Goal: Find specific page/section: Find specific page/section

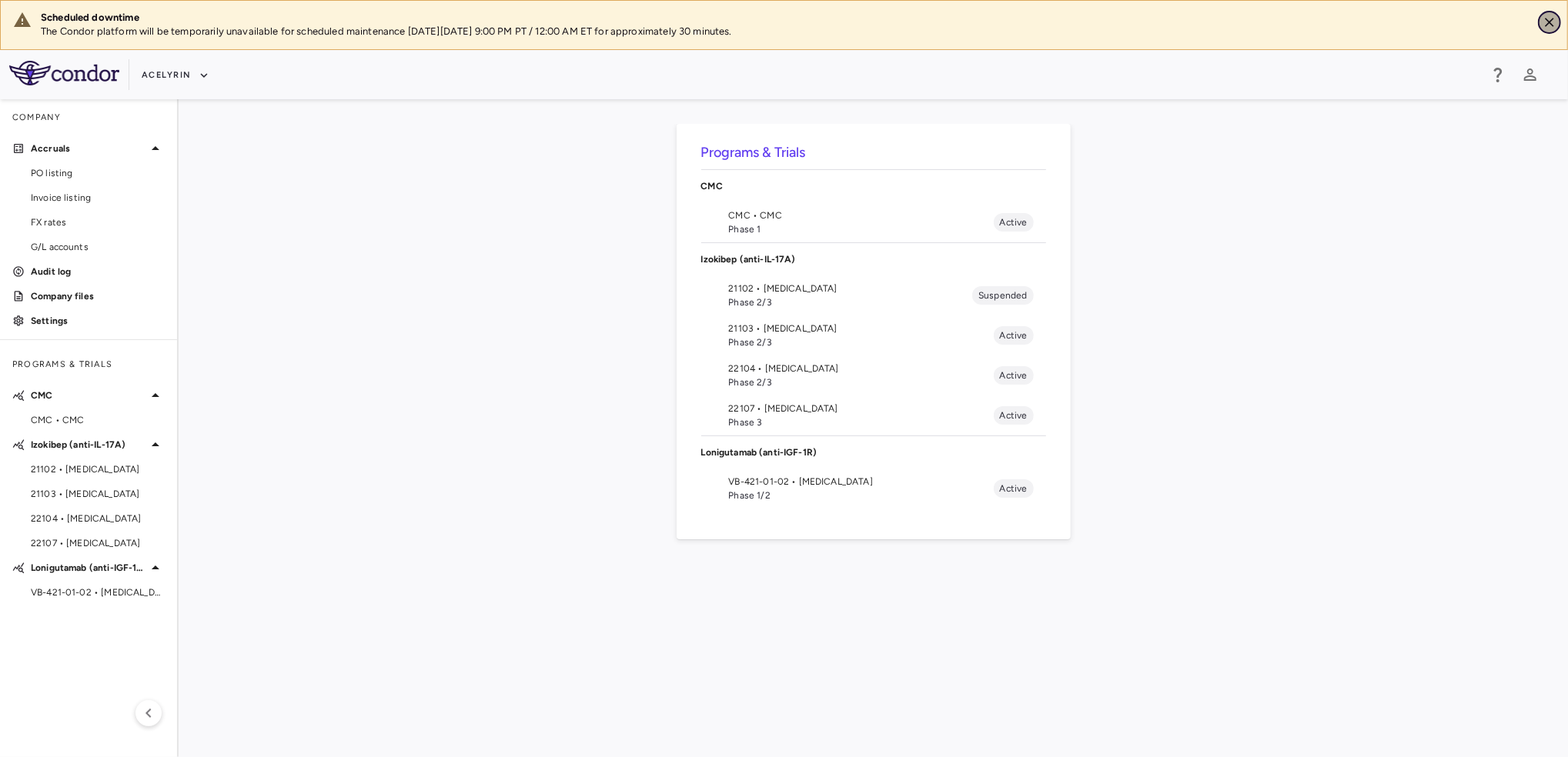
click at [1546, 21] on icon "Close" at bounding box center [1549, 22] width 16 height 16
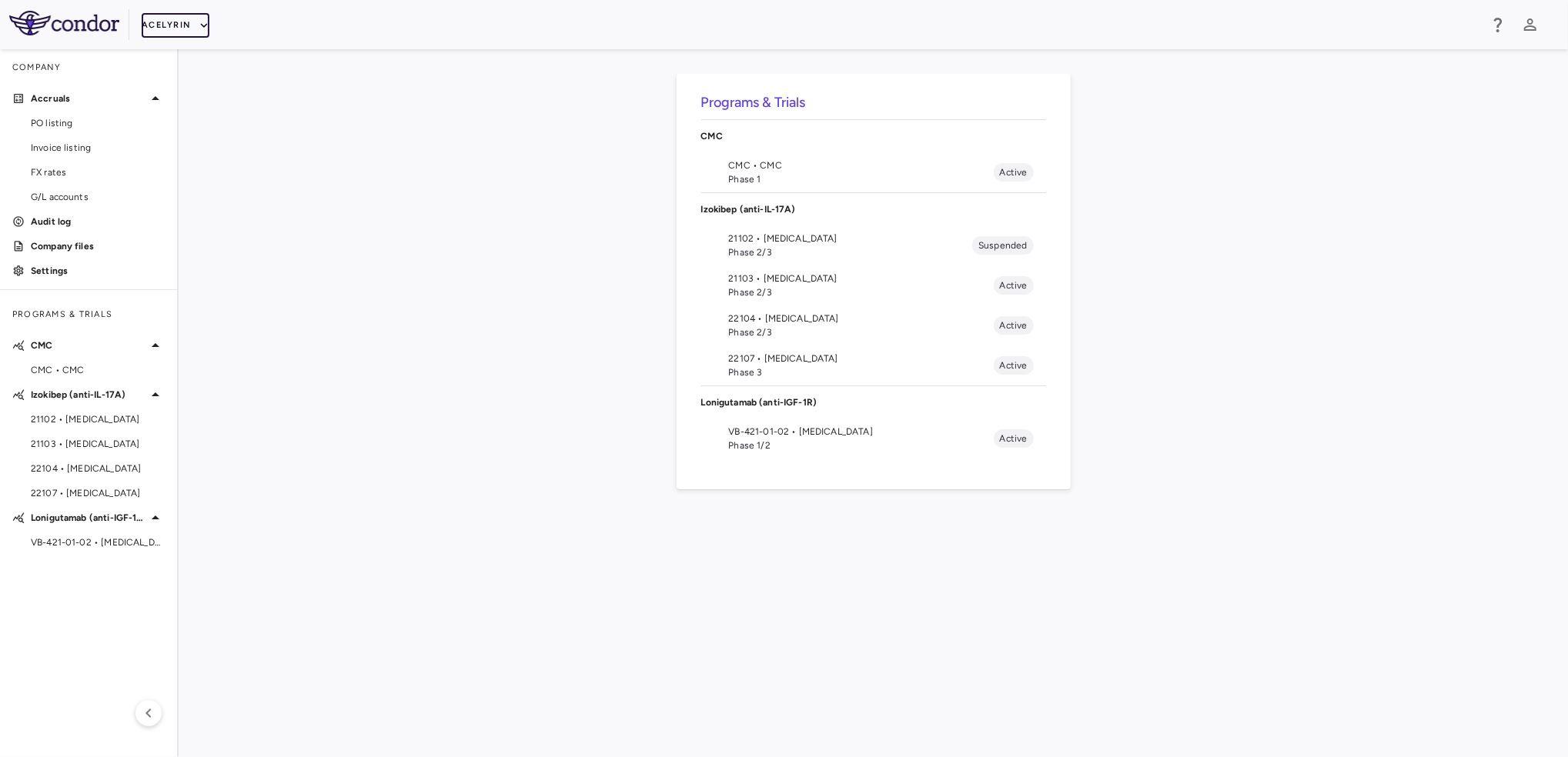
click at [205, 27] on icon "button" at bounding box center [204, 25] width 14 height 14
click at [195, 152] on li "BridgeBio, Inc." at bounding box center [206, 147] width 129 height 23
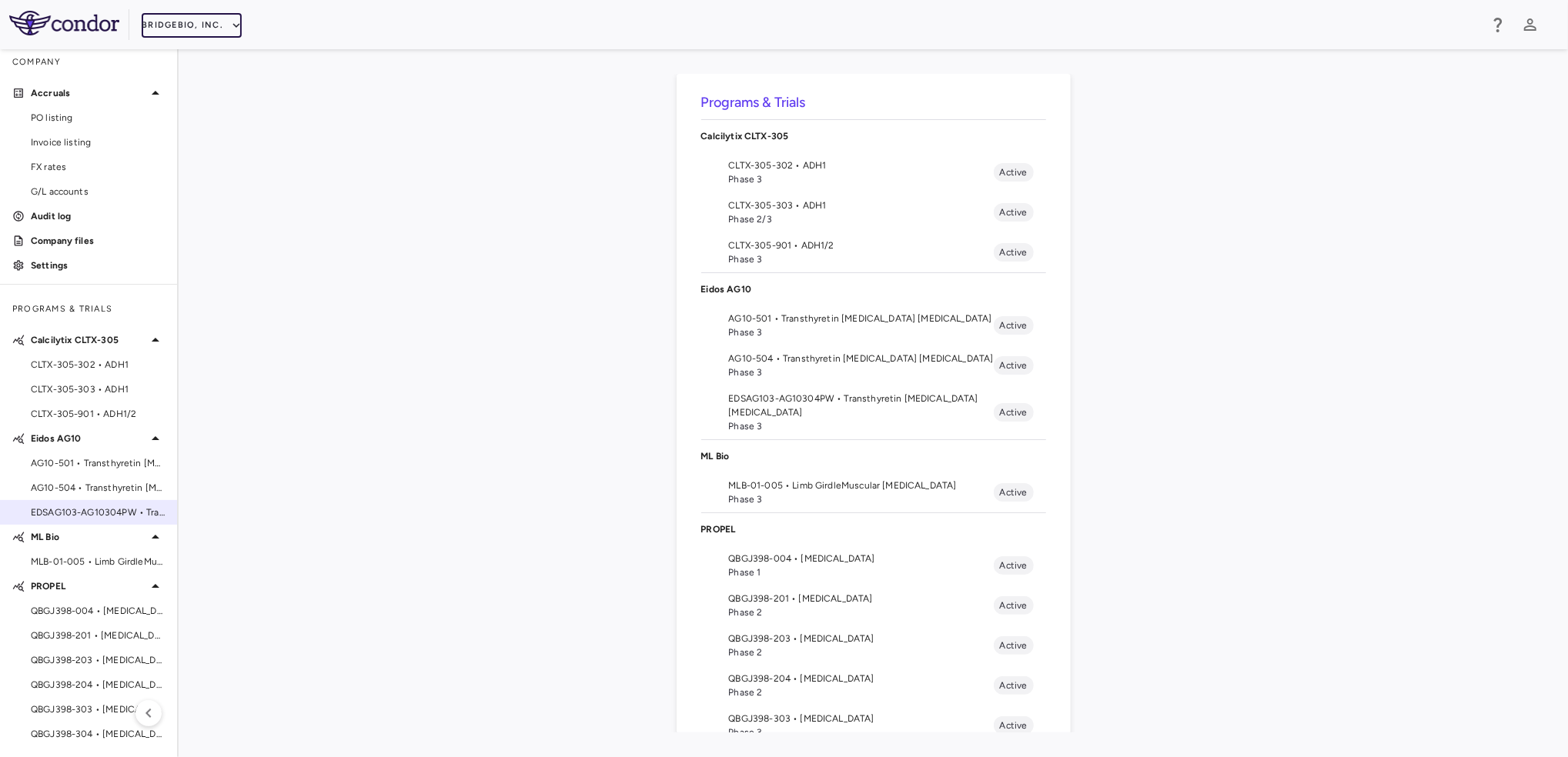
scroll to position [6, 0]
click at [744, 137] on p "Calcilytix CLTX-305" at bounding box center [873, 137] width 344 height 14
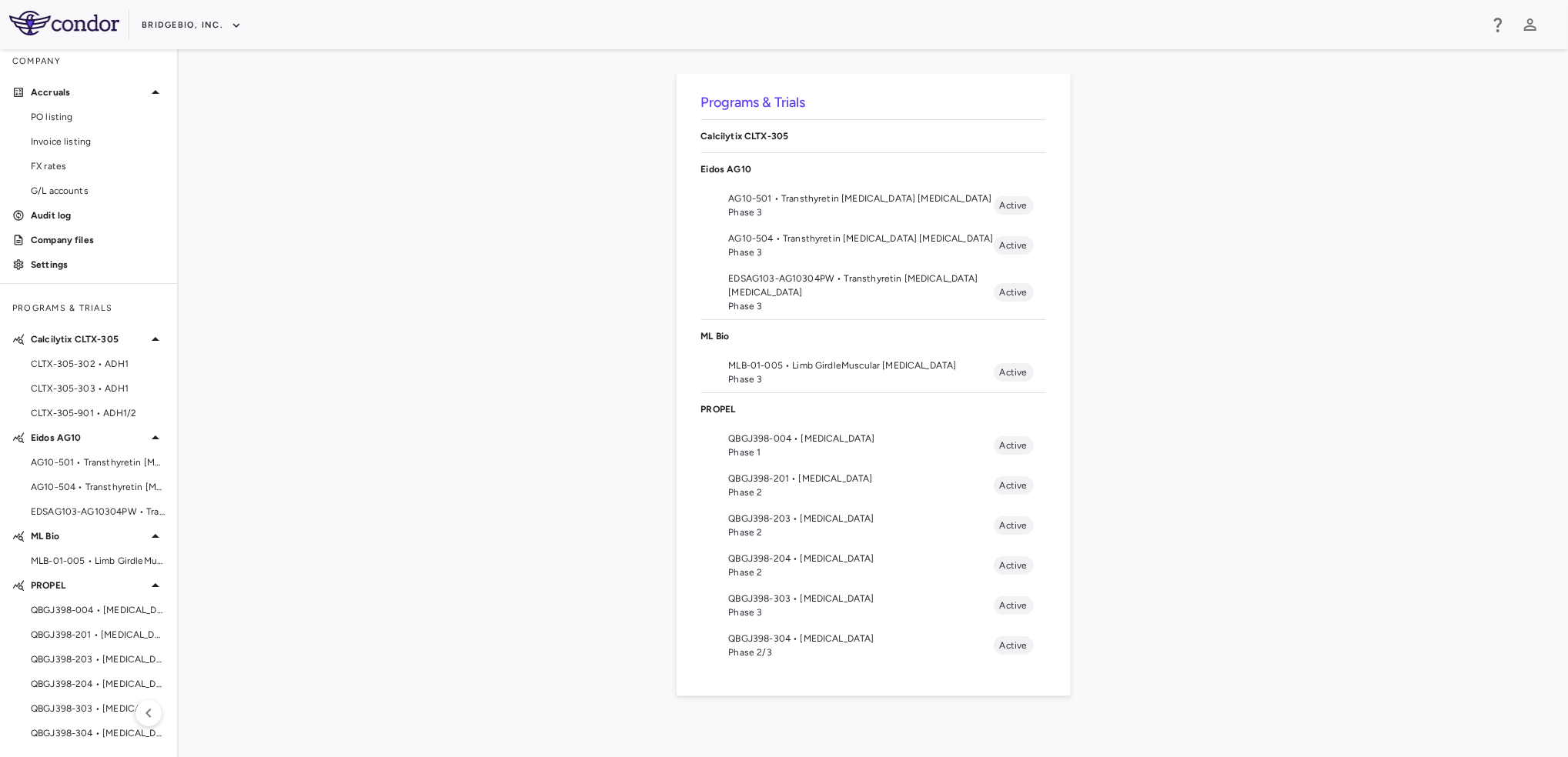
click at [744, 169] on p "Eidos AG10" at bounding box center [873, 169] width 344 height 14
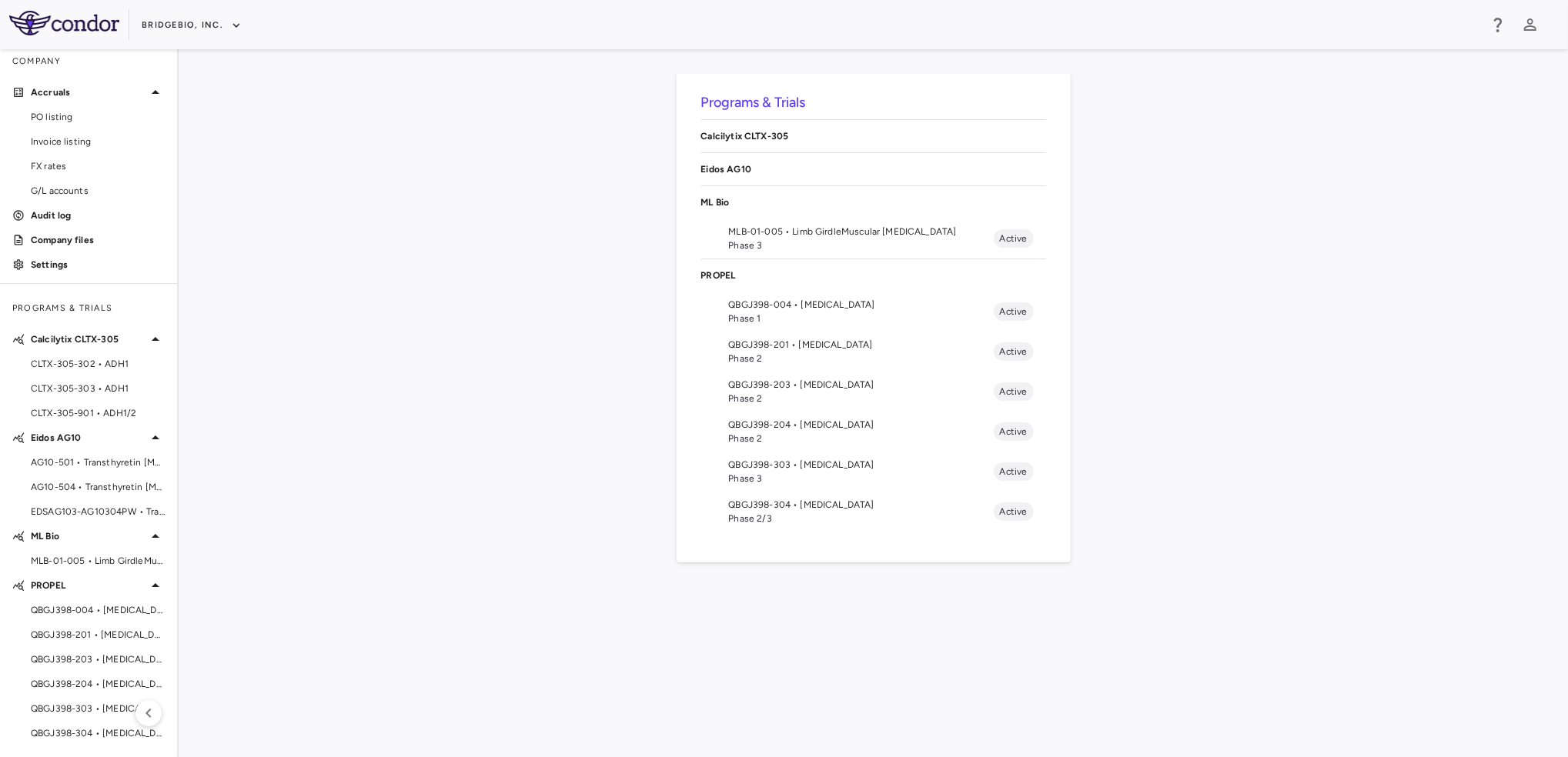
click at [748, 192] on div "ML Bio" at bounding box center [873, 202] width 344 height 32
click at [749, 228] on p "PROPEL" at bounding box center [873, 235] width 344 height 14
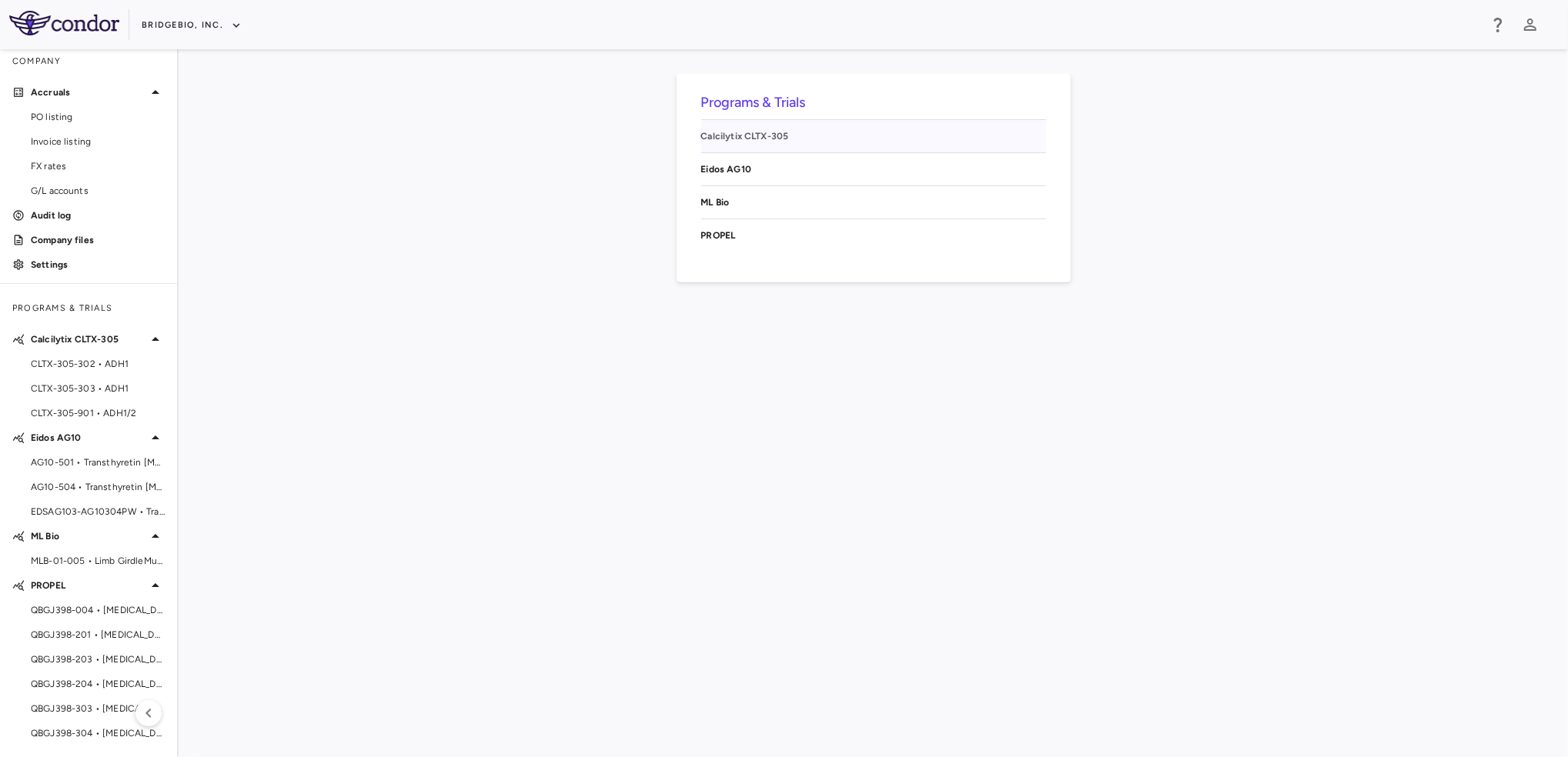
click at [749, 140] on p "Calcilytix CLTX-305" at bounding box center [873, 137] width 344 height 14
click at [749, 137] on p "Calcilytix CLTX-305" at bounding box center [873, 137] width 344 height 14
click at [725, 240] on p "PROPEL" at bounding box center [873, 235] width 344 height 14
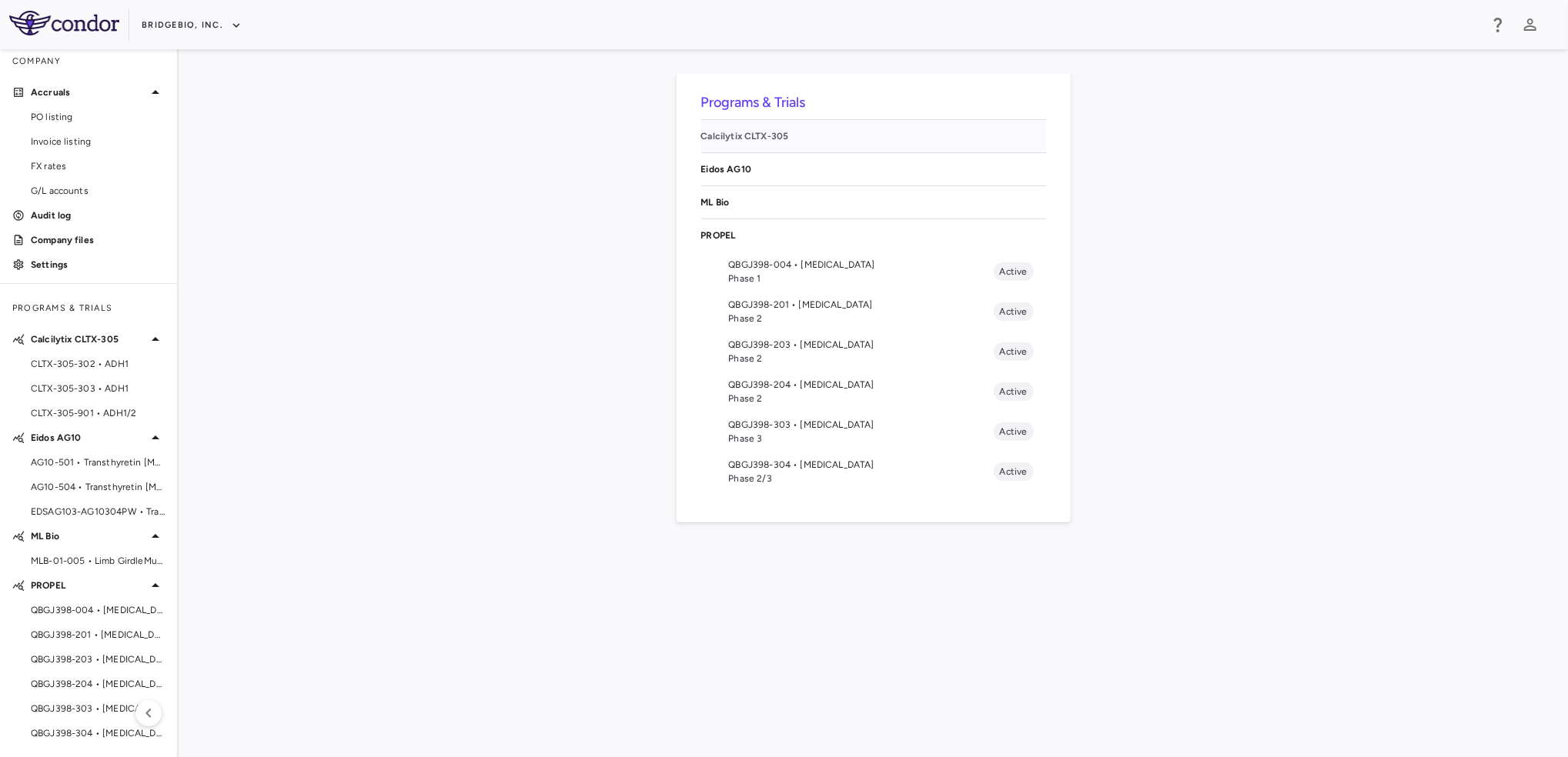
click at [735, 137] on p "Calcilytix CLTX-305" at bounding box center [873, 137] width 344 height 14
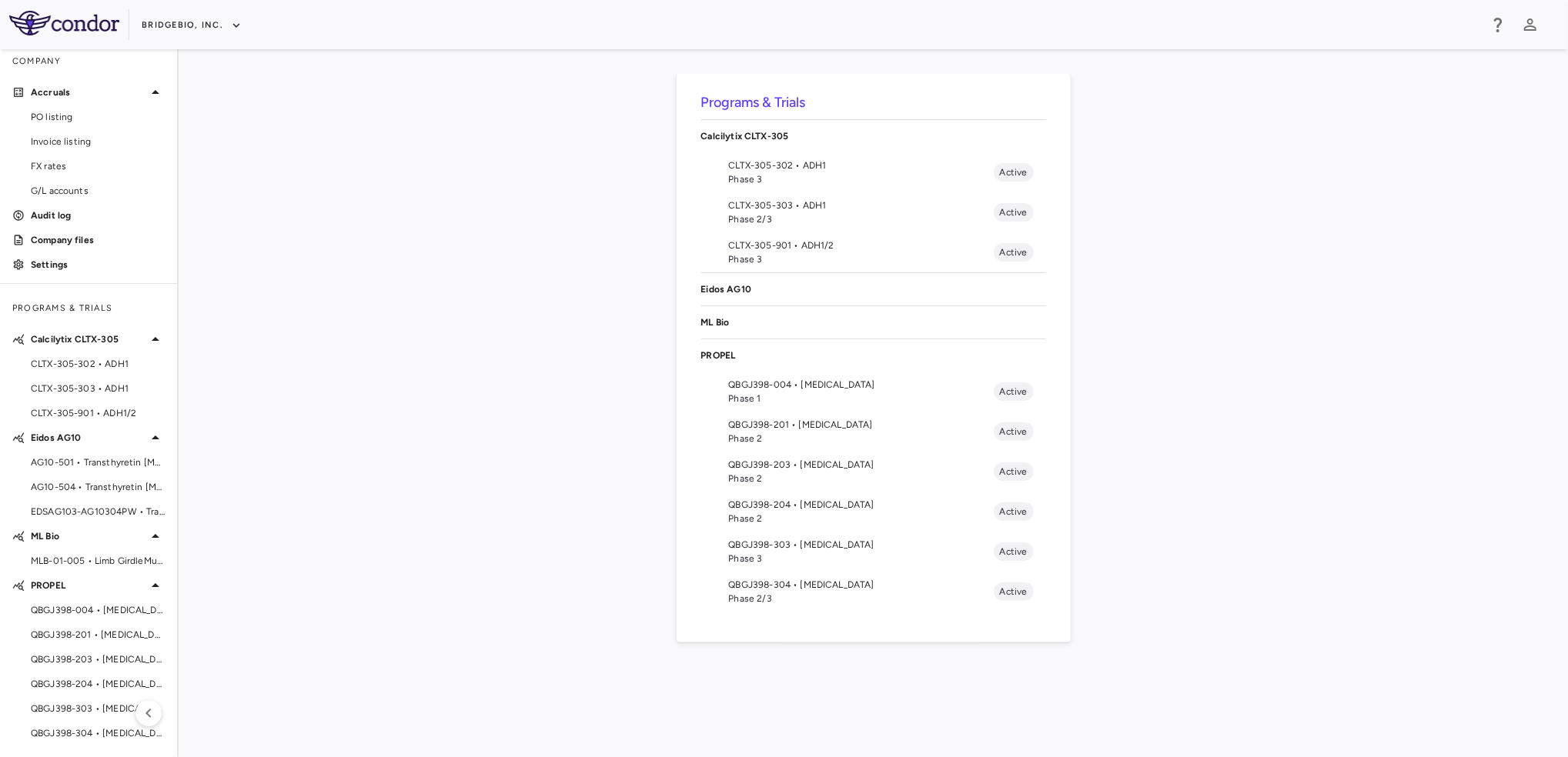
drag, startPoint x: 719, startPoint y: 286, endPoint x: 717, endPoint y: 303, distance: 17.1
click at [718, 290] on p "Eidos AG10" at bounding box center [873, 290] width 344 height 14
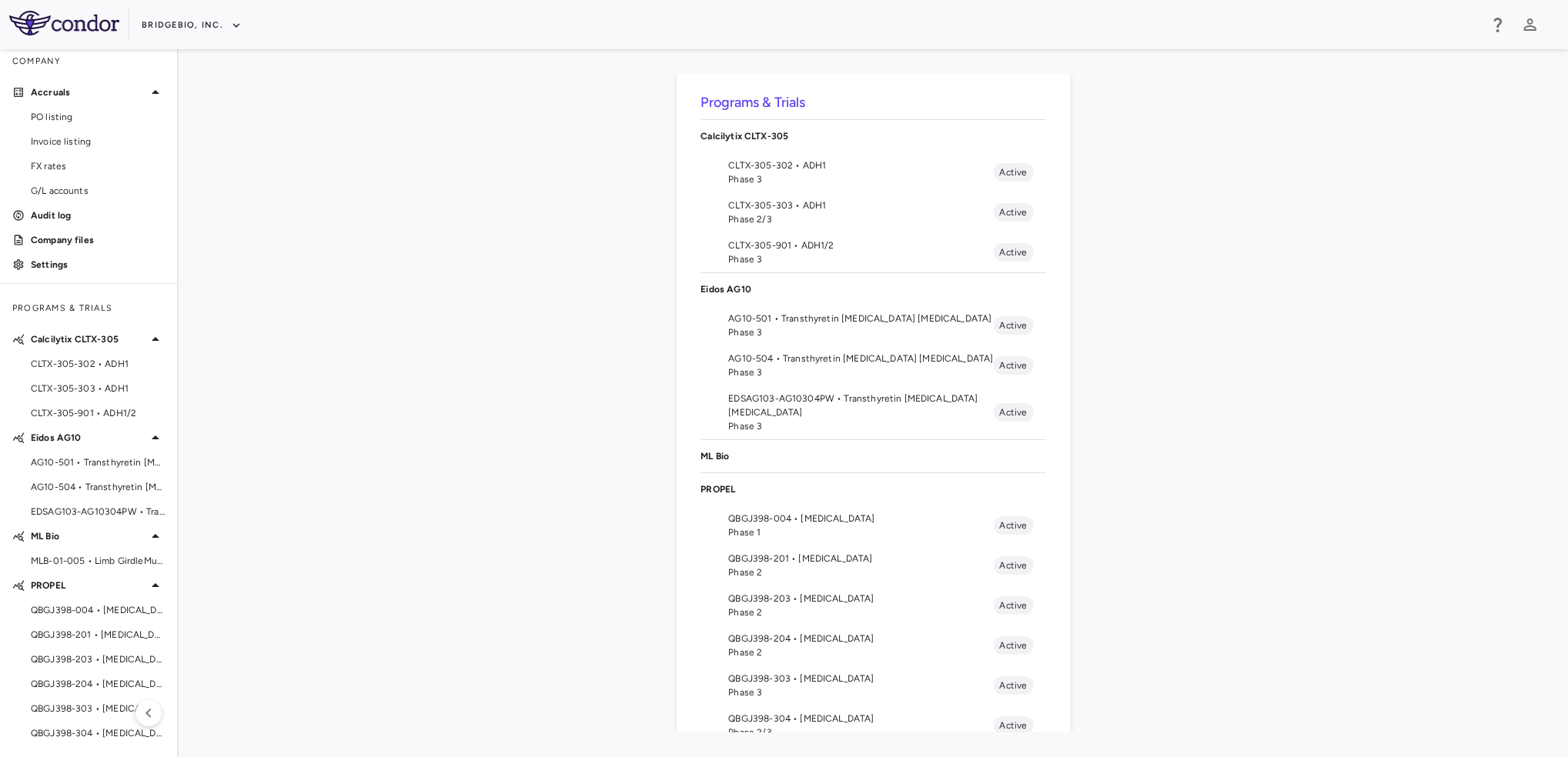
click at [717, 447] on div "ML Bio" at bounding box center [873, 456] width 344 height 32
click at [710, 452] on p "ML Bio" at bounding box center [873, 457] width 344 height 14
click at [729, 447] on div "ML Bio" at bounding box center [873, 456] width 344 height 32
click at [736, 293] on p "Eidos AG10" at bounding box center [873, 290] width 344 height 14
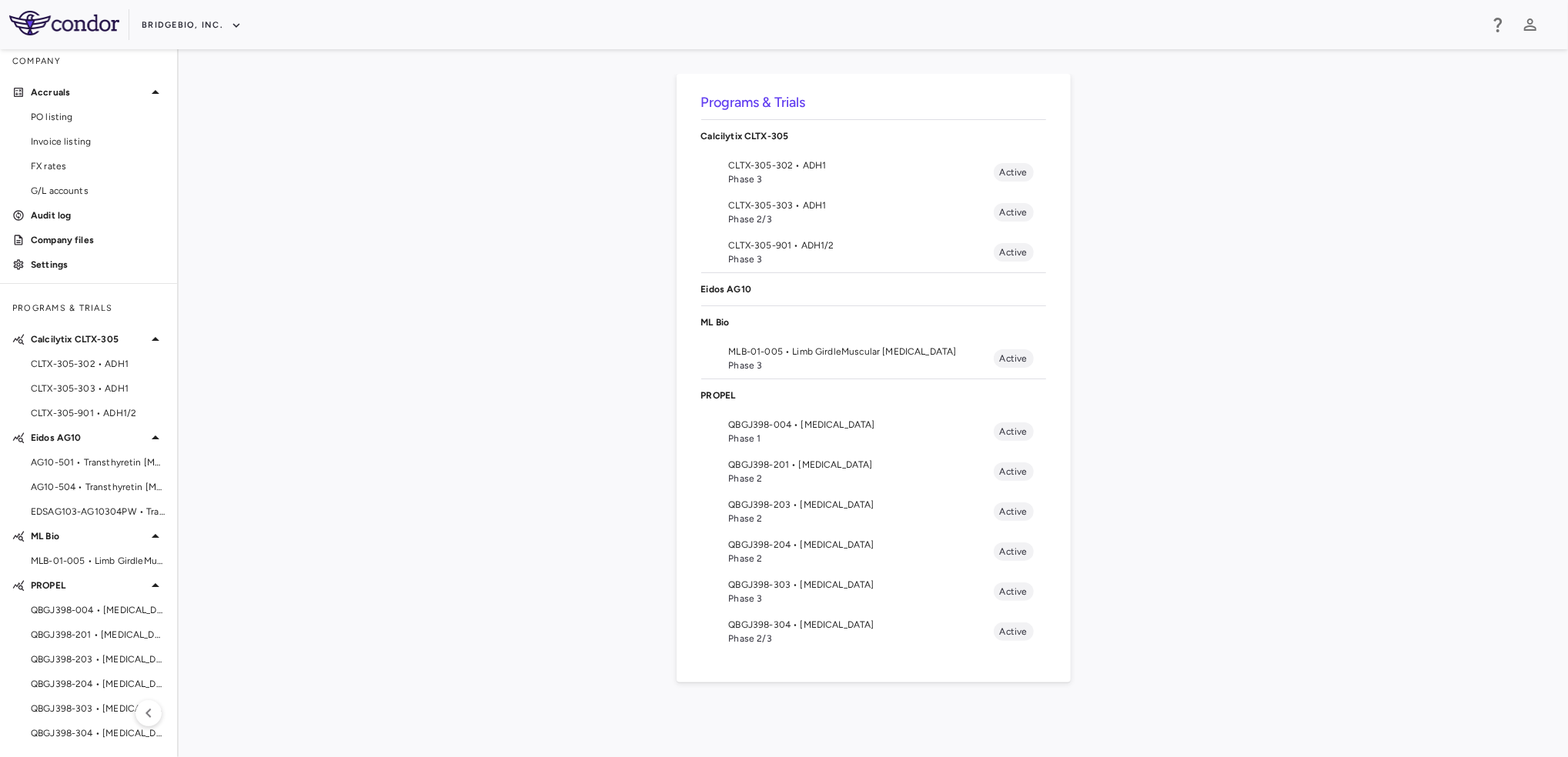
click at [721, 293] on p "Eidos AG10" at bounding box center [873, 290] width 344 height 14
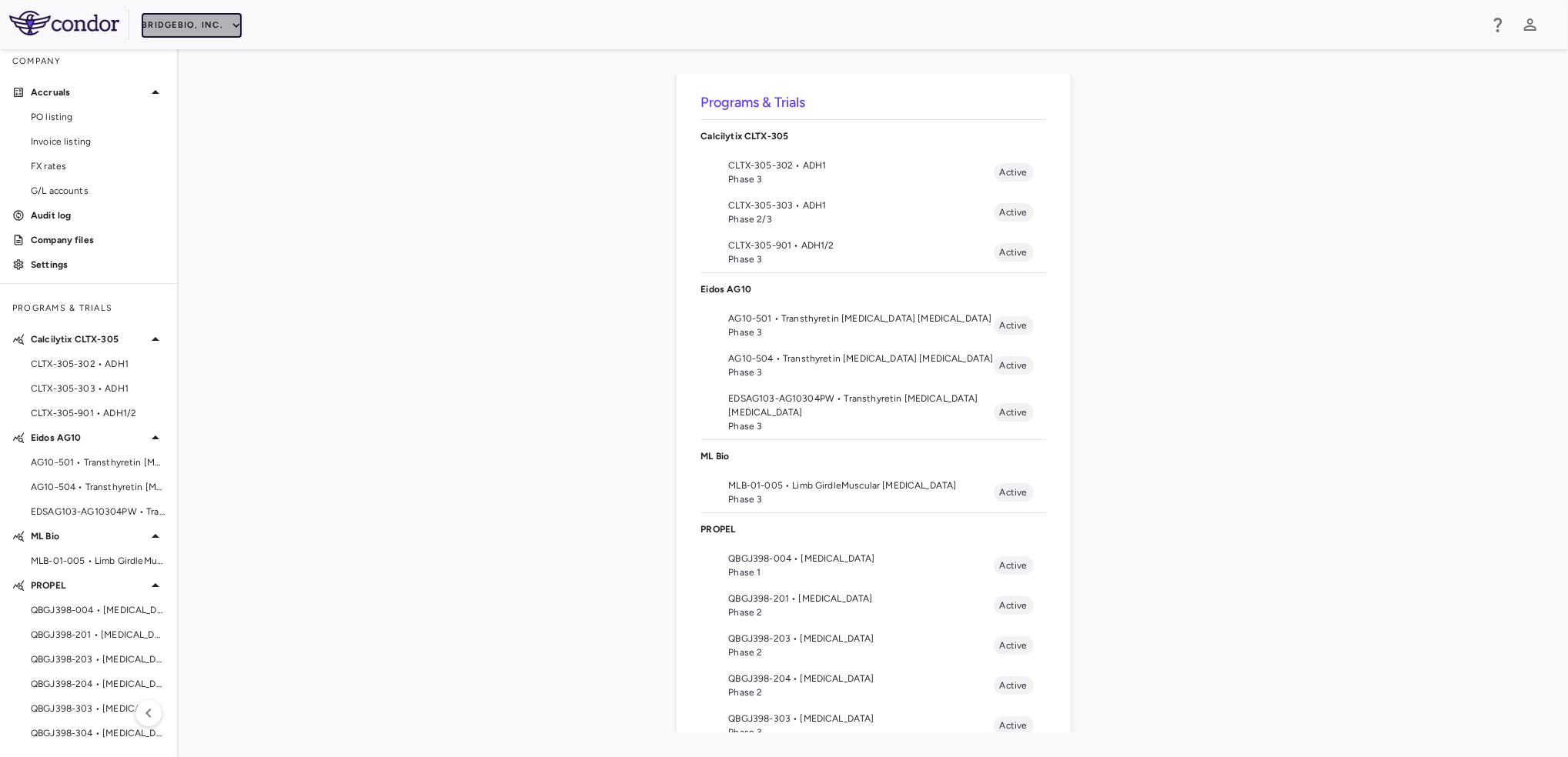
click at [222, 27] on button "BridgeBio, Inc." at bounding box center [191, 24] width 101 height 24
click at [202, 214] on li "IntraBio" at bounding box center [206, 217] width 129 height 23
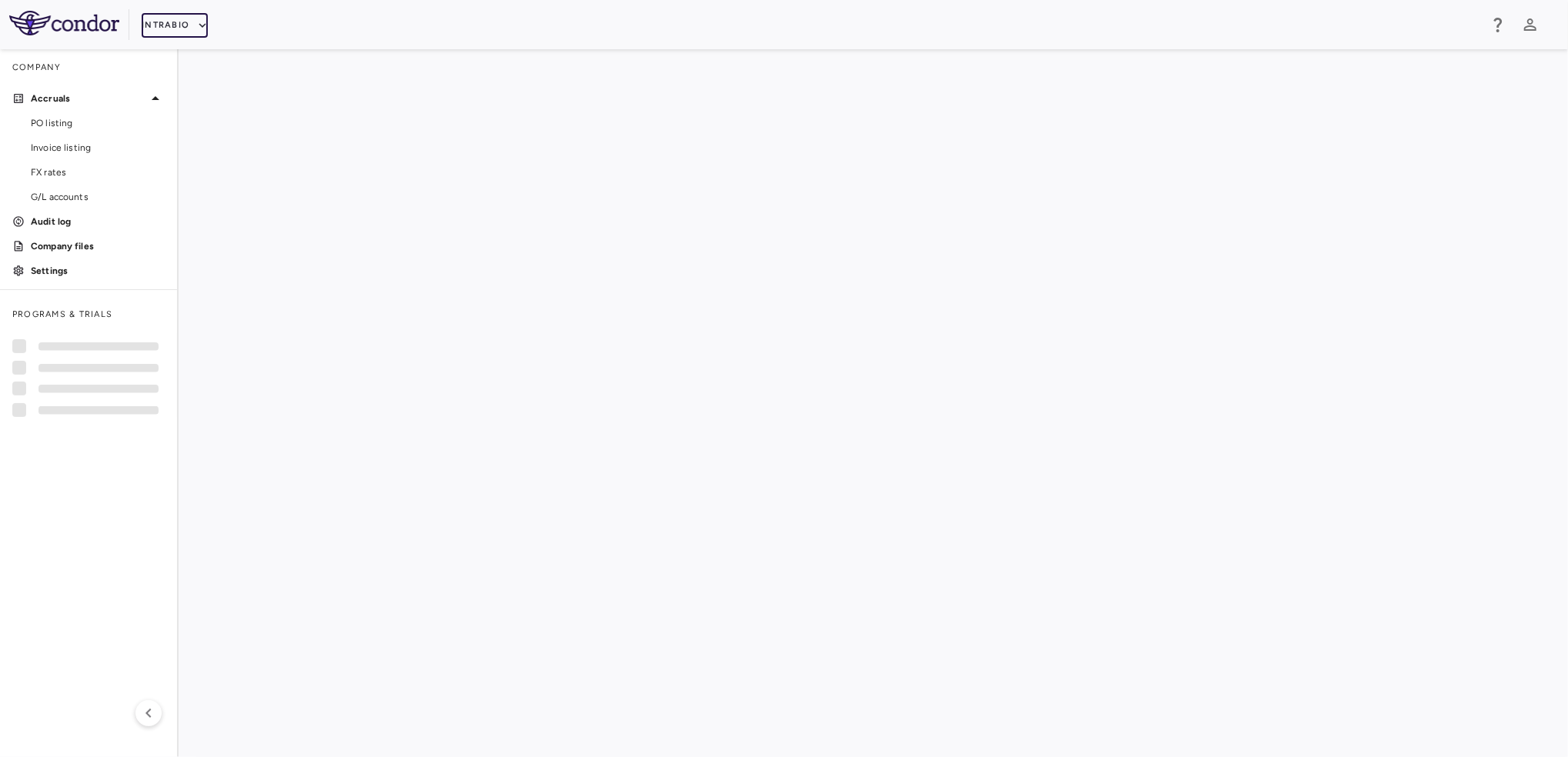
scroll to position [0, 0]
click at [722, 170] on li "IB1001-303 • [MEDICAL_DATA] Phase 3 Active" at bounding box center [873, 172] width 344 height 40
